Goal: Task Accomplishment & Management: Use online tool/utility

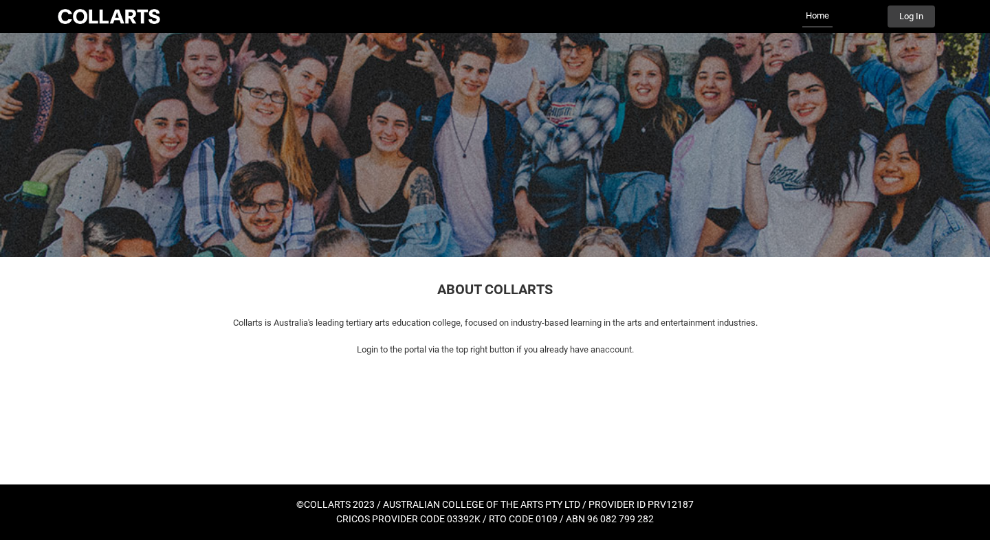
click at [914, 31] on div "Collarts Education Community Home More Log In" at bounding box center [495, 16] width 880 height 33
click at [911, 10] on button "Log In" at bounding box center [910, 16] width 47 height 22
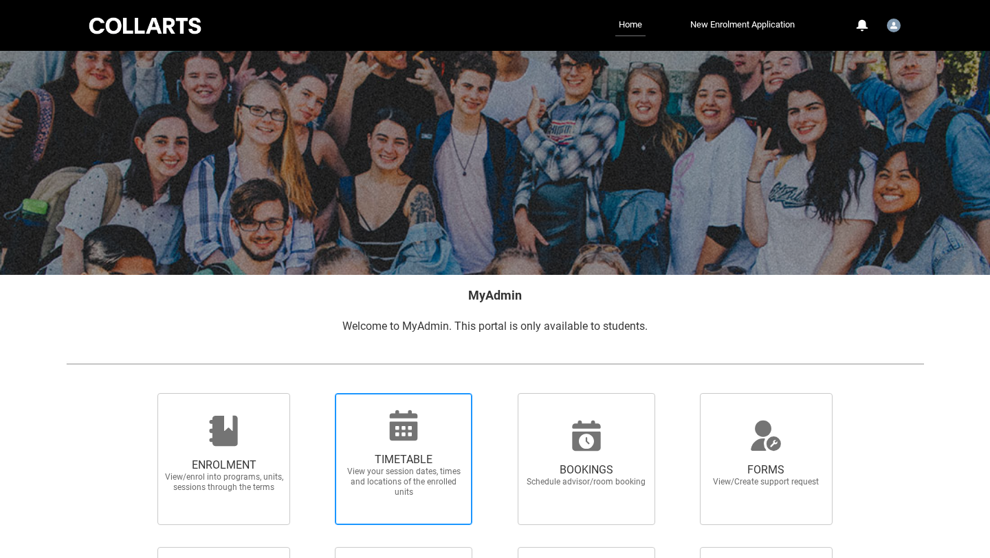
click at [404, 423] on icon at bounding box center [404, 425] width 28 height 30
click at [318, 393] on input "TIMETABLE View your session dates, times and locations of the enrolled units" at bounding box center [317, 393] width 1 height 1
radio input "true"
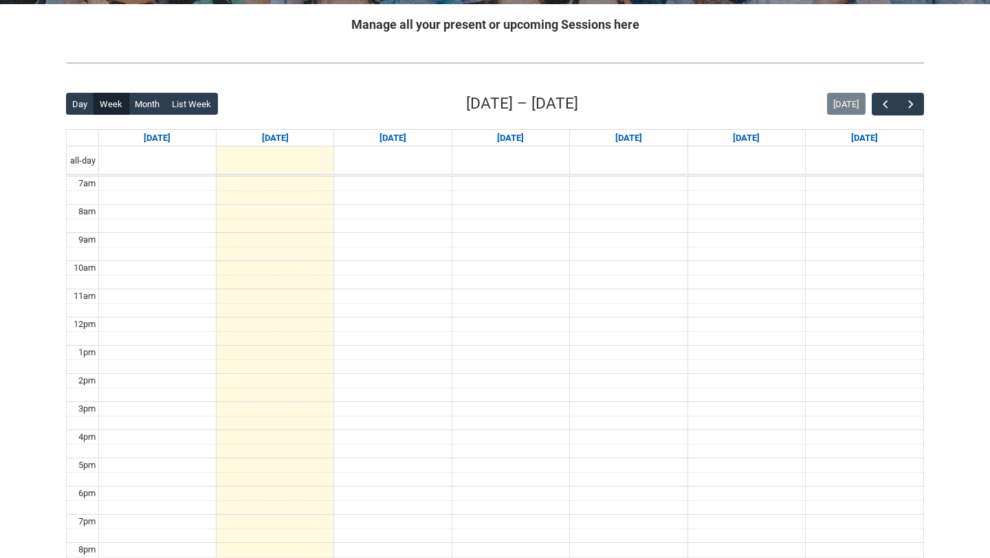
scroll to position [272, 0]
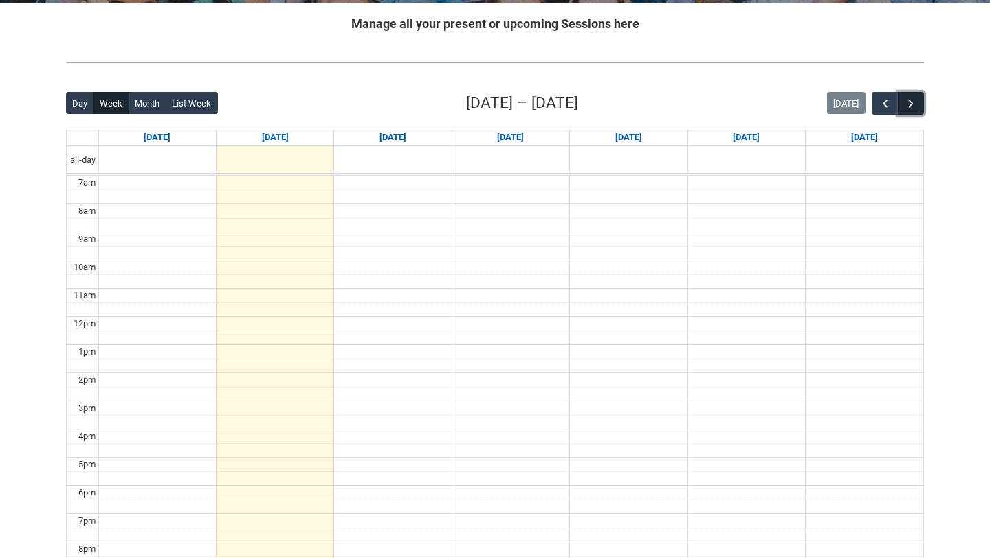
click at [913, 103] on span "button" at bounding box center [911, 104] width 14 height 14
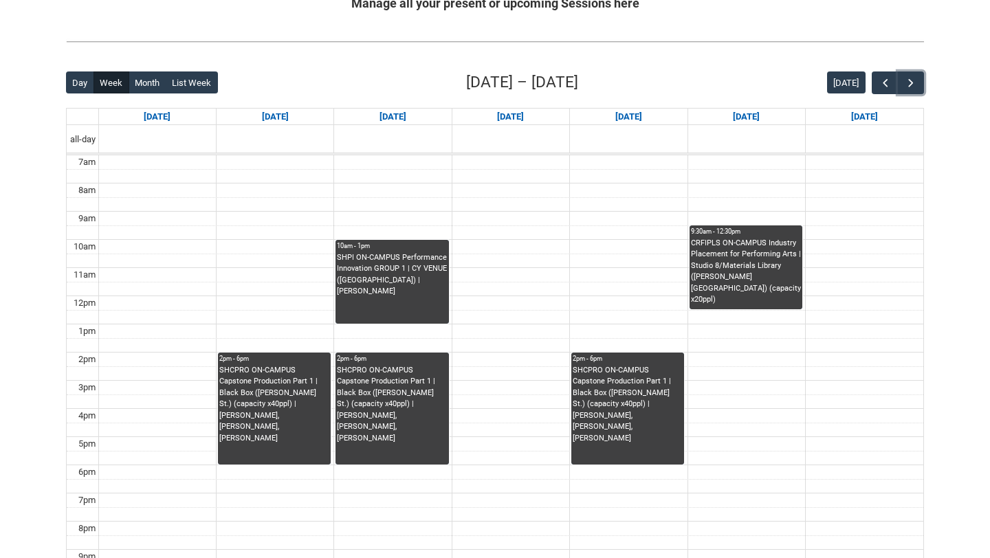
scroll to position [297, 0]
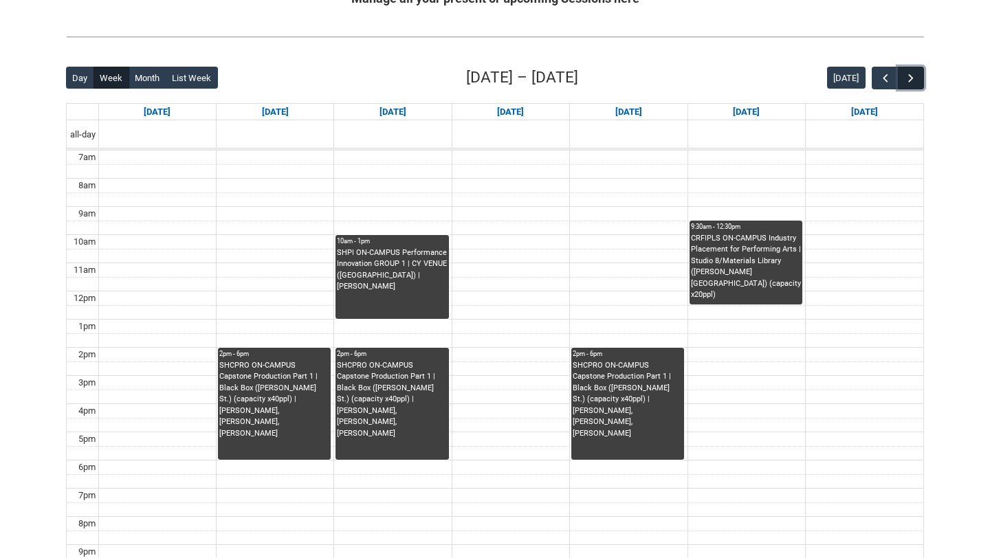
click at [909, 82] on span "button" at bounding box center [911, 78] width 14 height 14
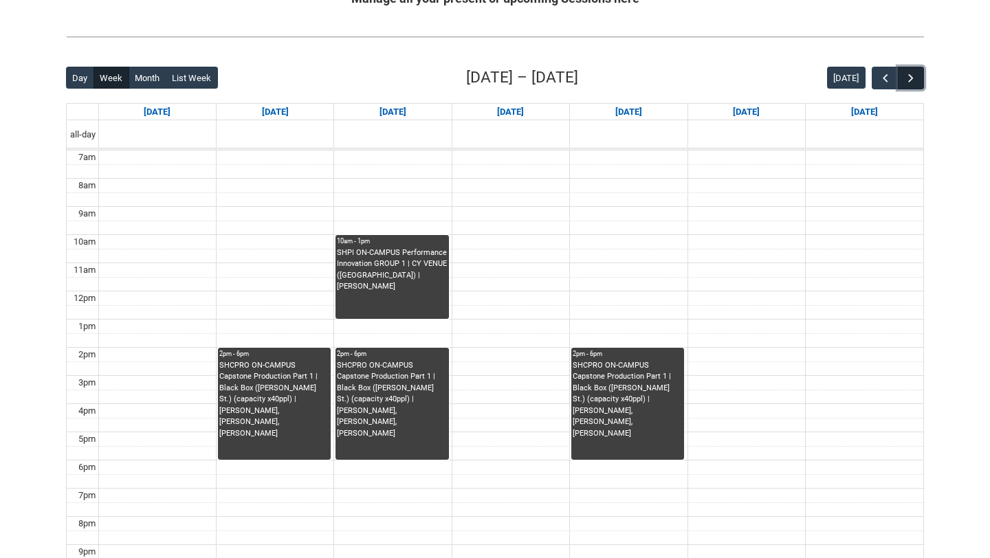
click at [908, 82] on span "button" at bounding box center [911, 78] width 14 height 14
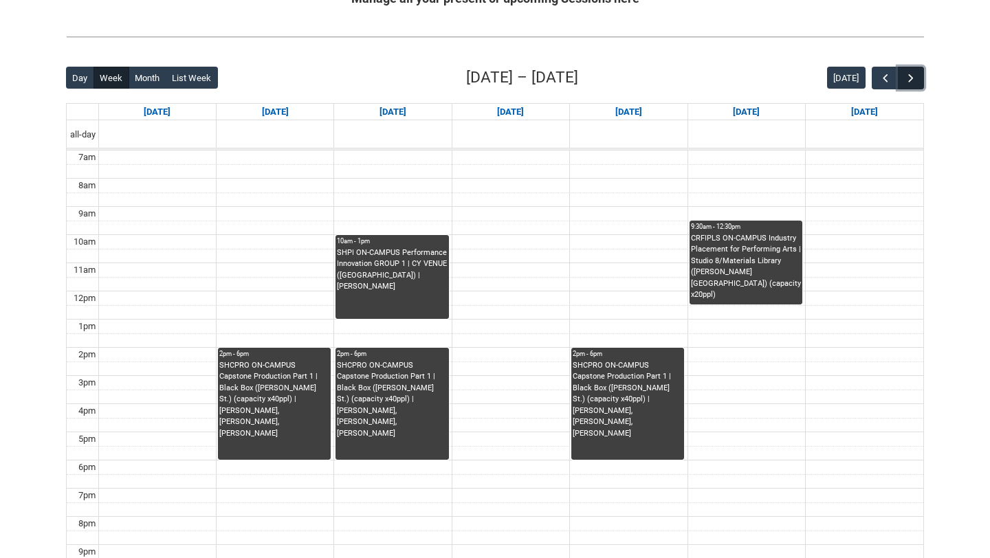
click at [916, 80] on span "button" at bounding box center [911, 78] width 14 height 14
click at [888, 79] on span "button" at bounding box center [886, 78] width 14 height 14
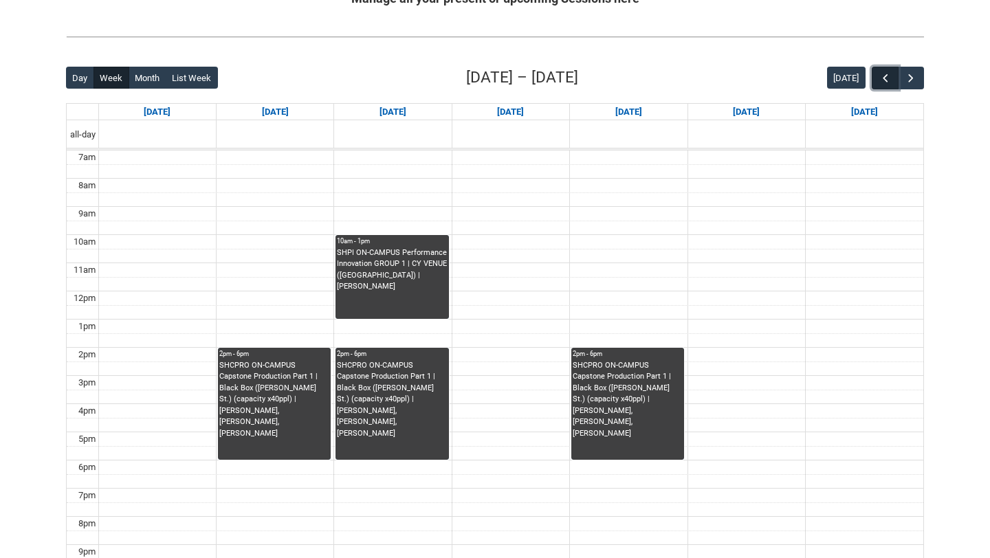
click at [888, 79] on span "button" at bounding box center [886, 78] width 14 height 14
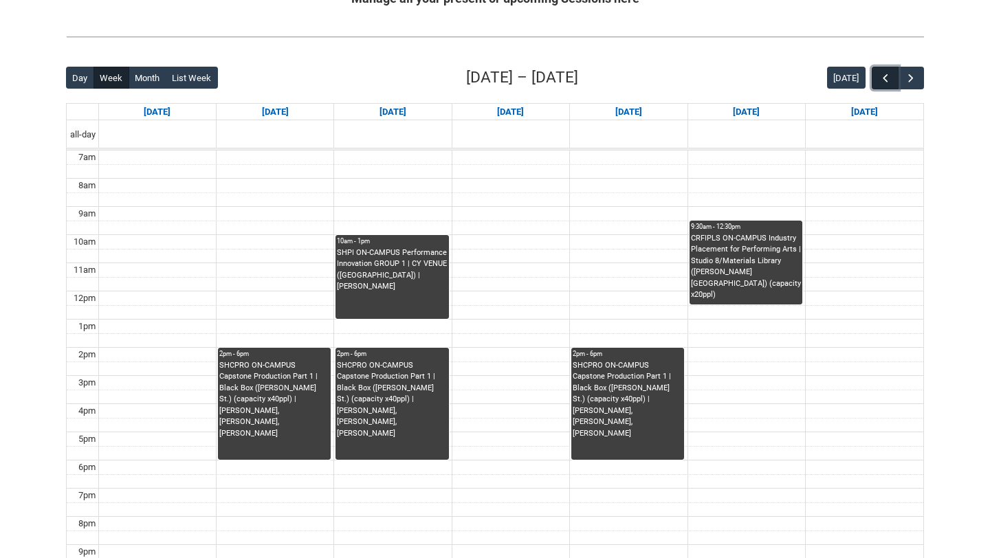
click at [888, 79] on span "button" at bounding box center [886, 78] width 14 height 14
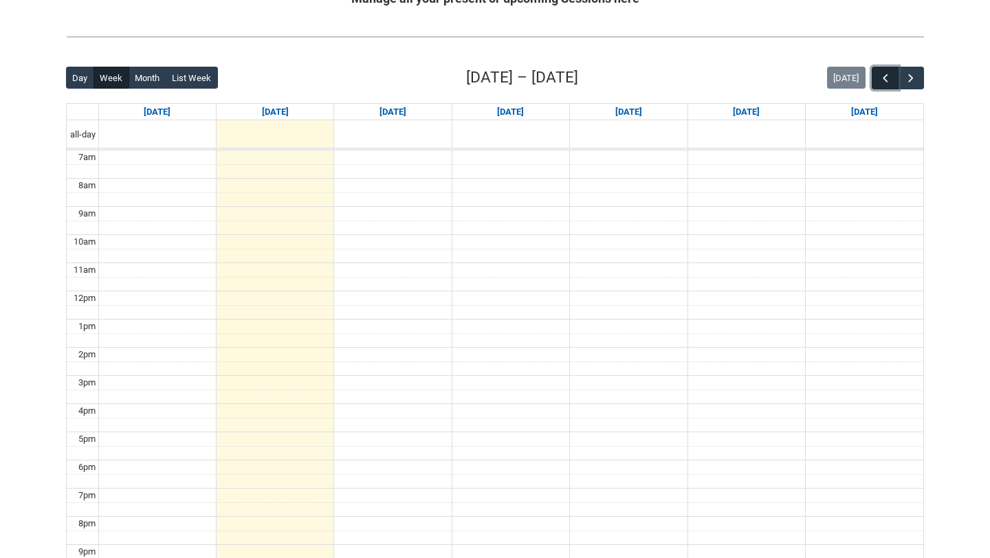
click at [888, 79] on span "button" at bounding box center [886, 78] width 14 height 14
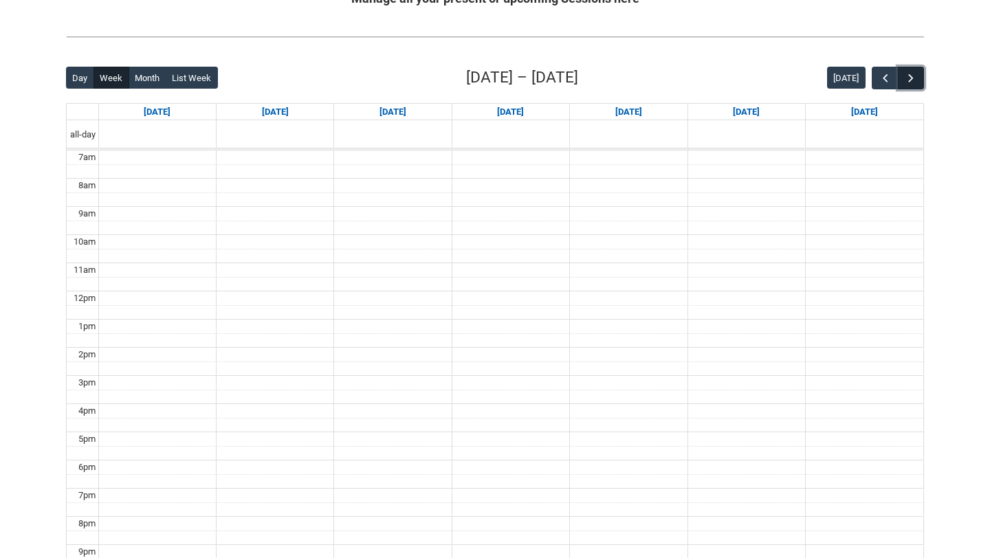
click at [912, 79] on span "button" at bounding box center [911, 78] width 14 height 14
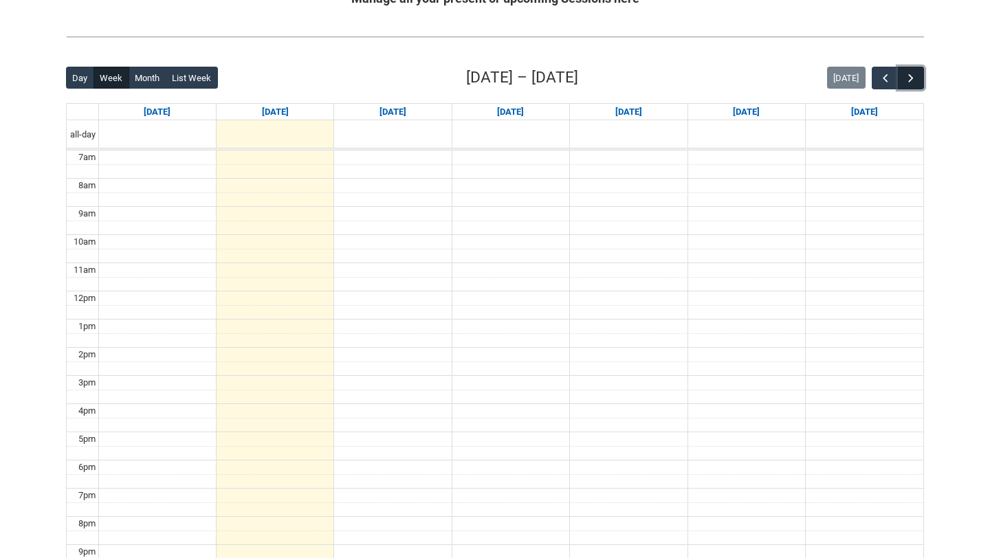
click at [912, 79] on span "button" at bounding box center [911, 78] width 14 height 14
